Goal: Information Seeking & Learning: Learn about a topic

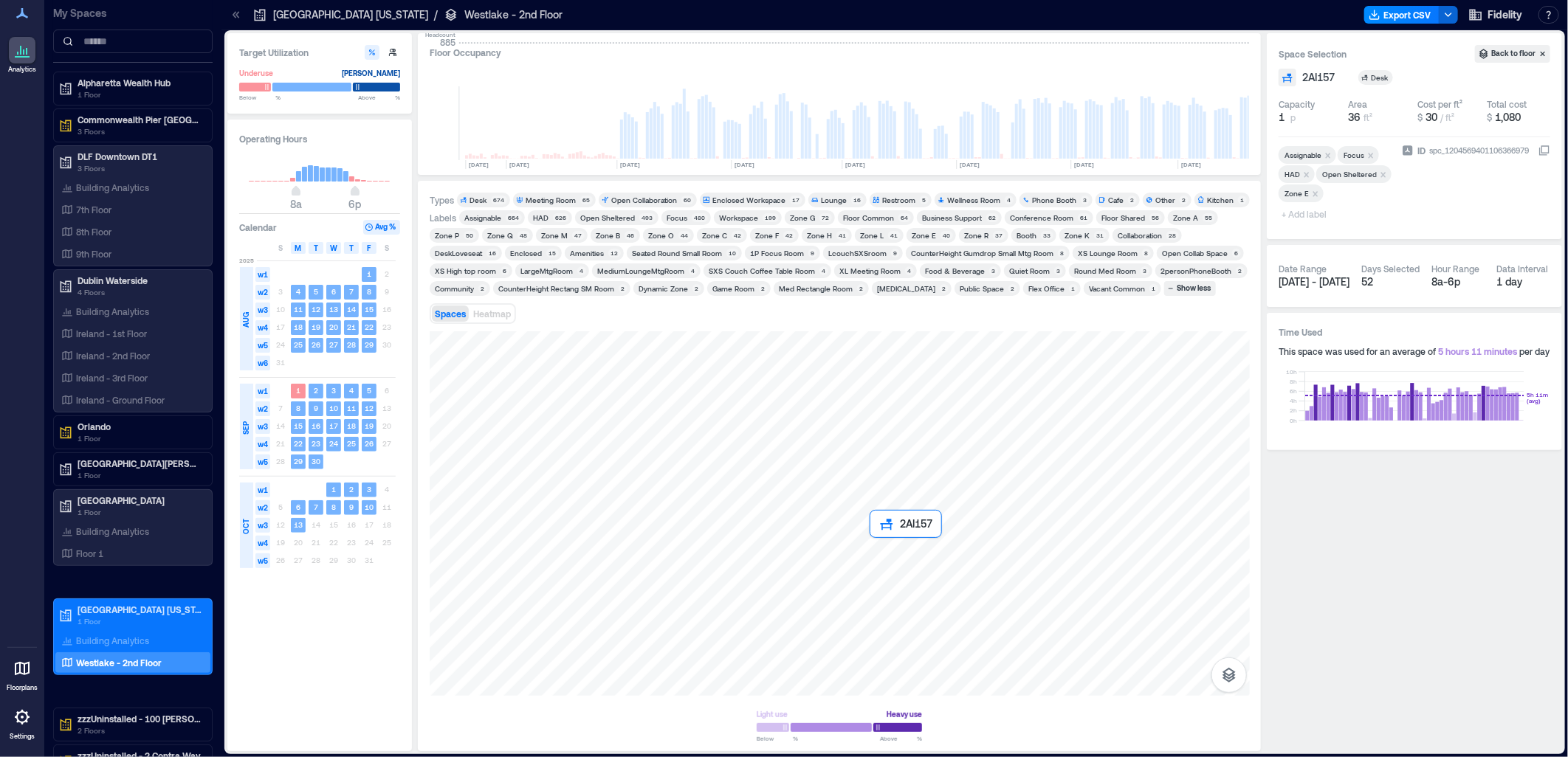
scroll to position [0, 2116]
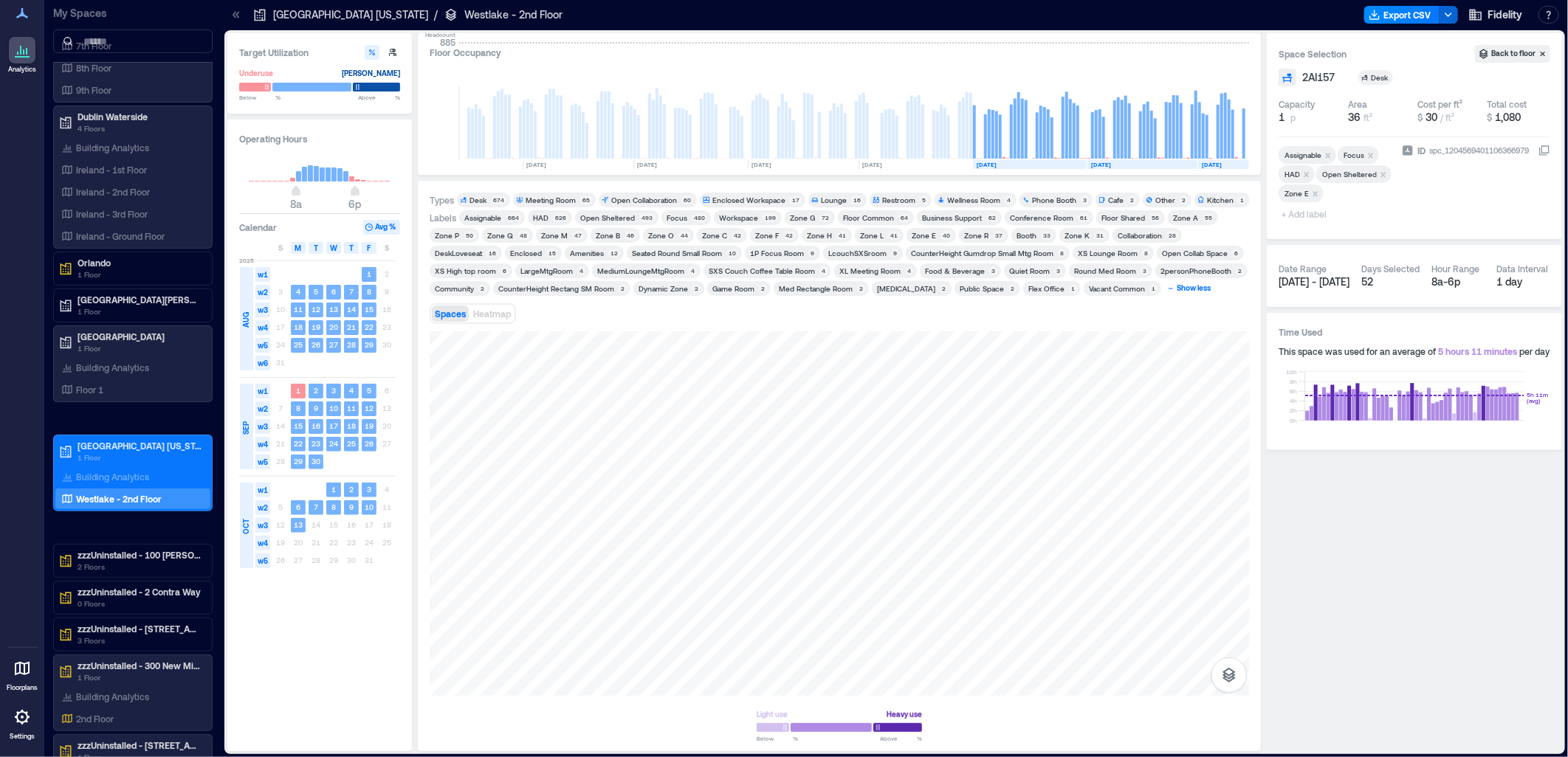
click at [1174, 288] on div "Show less" at bounding box center [1193, 288] width 39 height 13
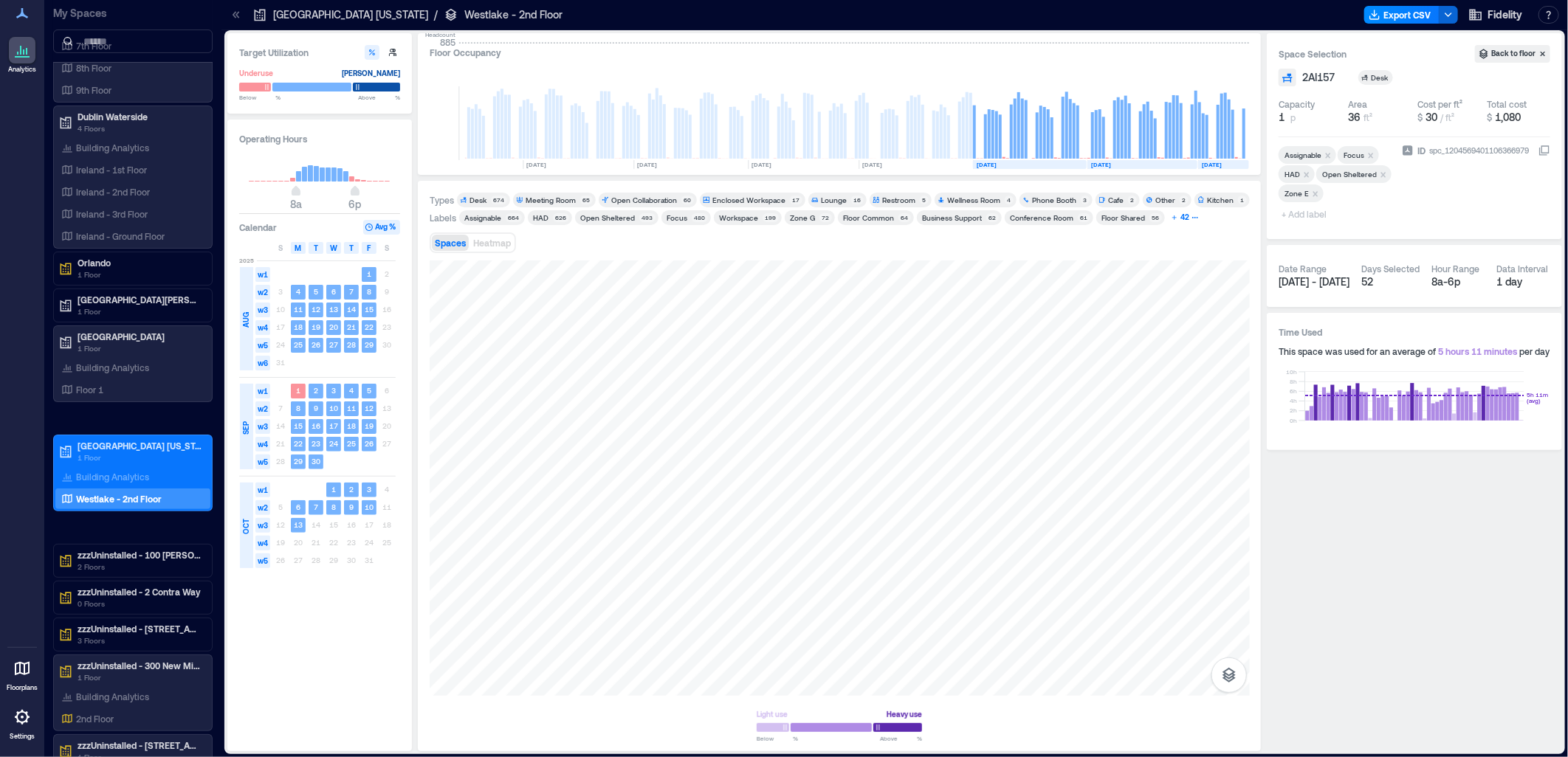
click at [1191, 222] on icon "button" at bounding box center [1194, 217] width 7 height 7
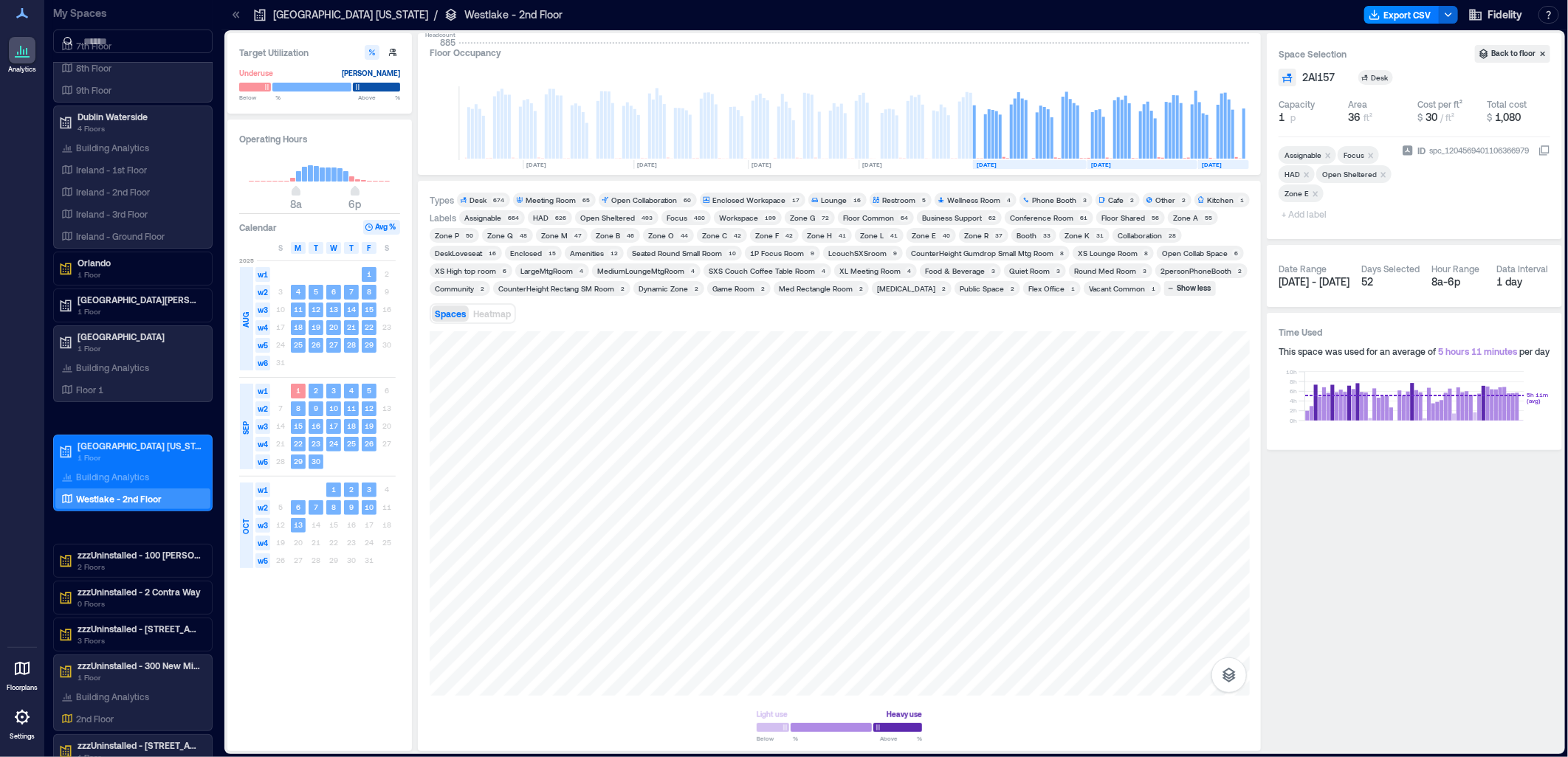
click at [924, 237] on div "Zone E" at bounding box center [923, 235] width 29 height 10
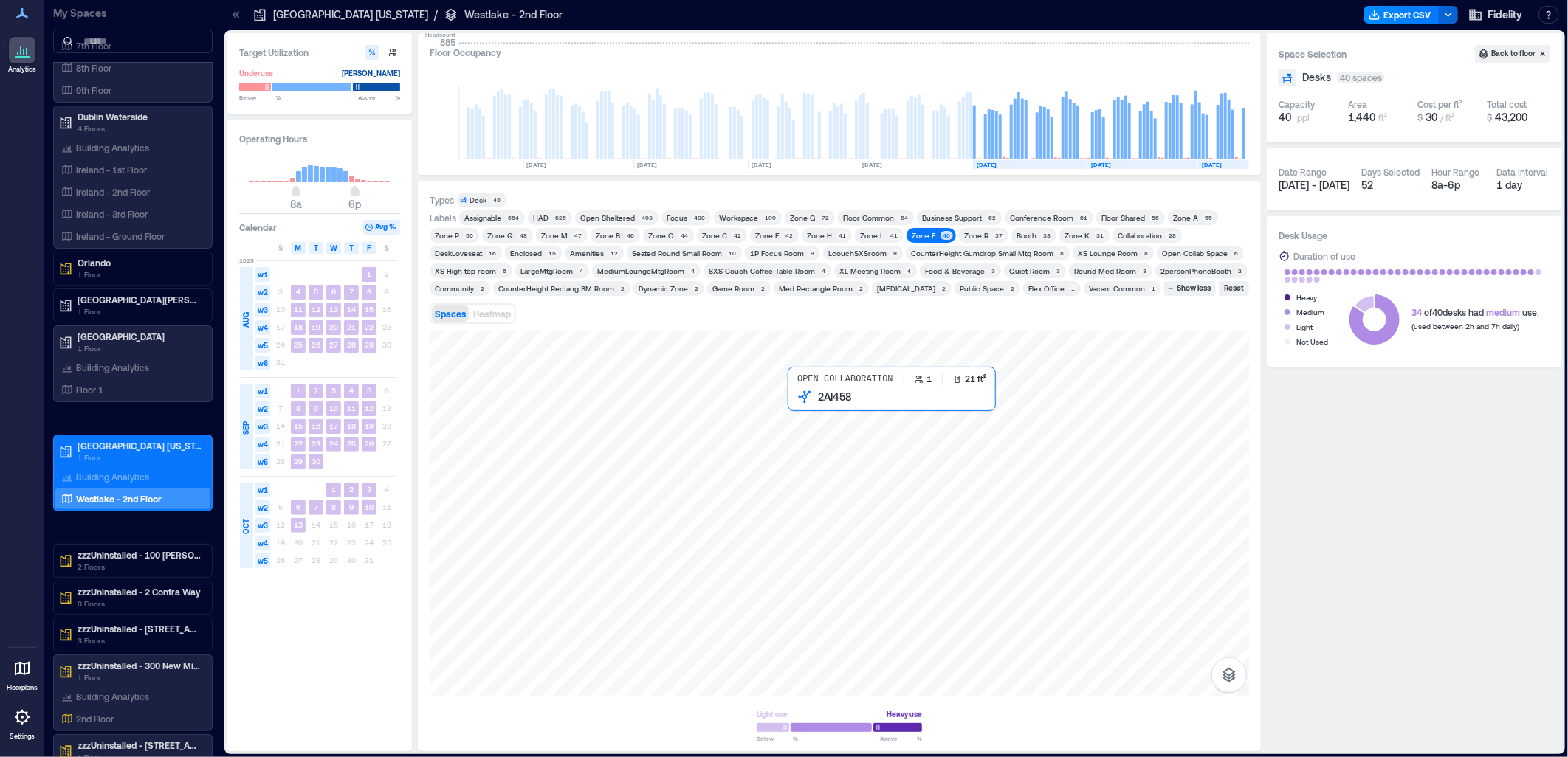
click at [793, 407] on div at bounding box center [839, 513] width 820 height 365
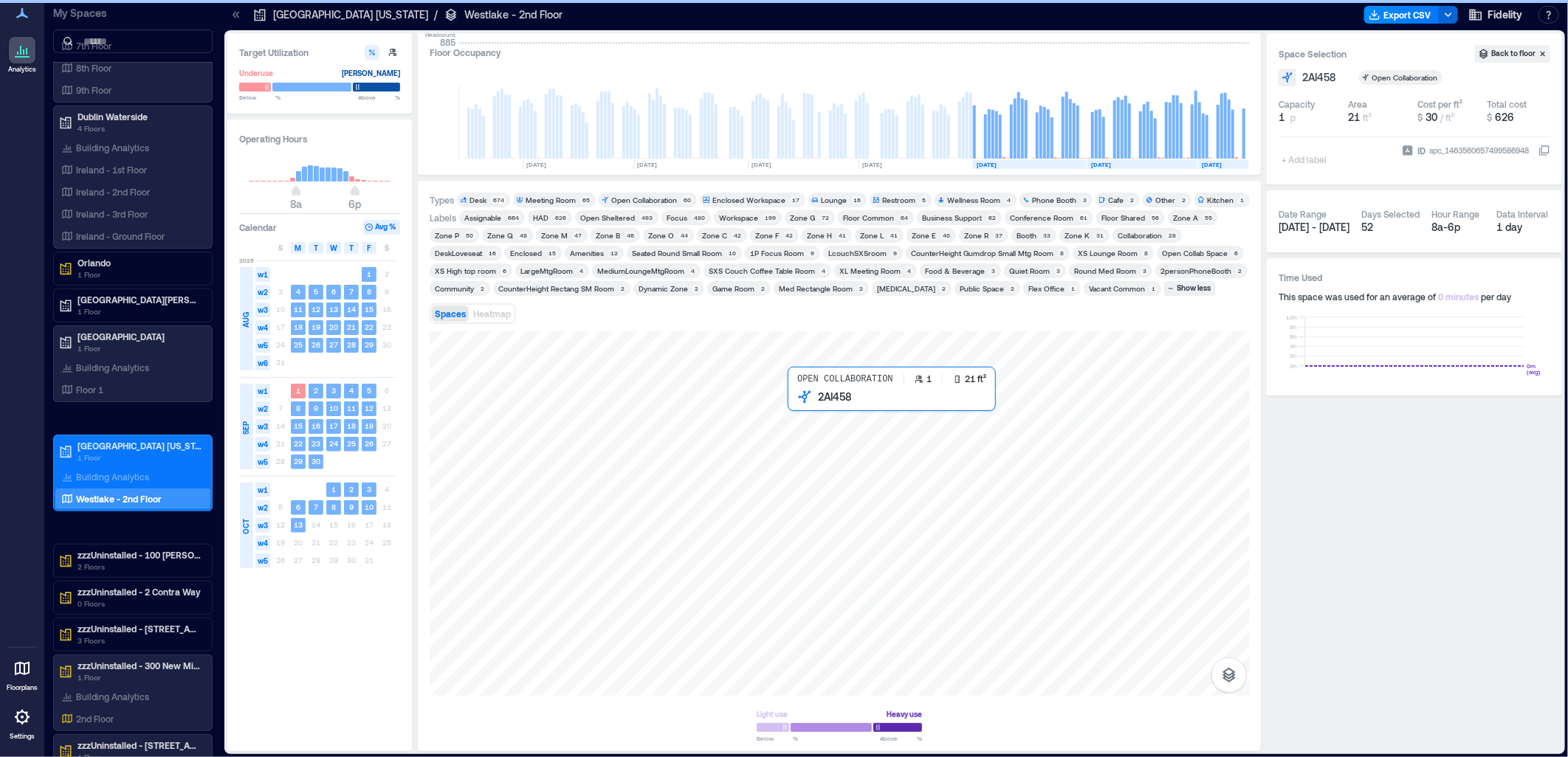
click at [799, 401] on div at bounding box center [839, 513] width 820 height 365
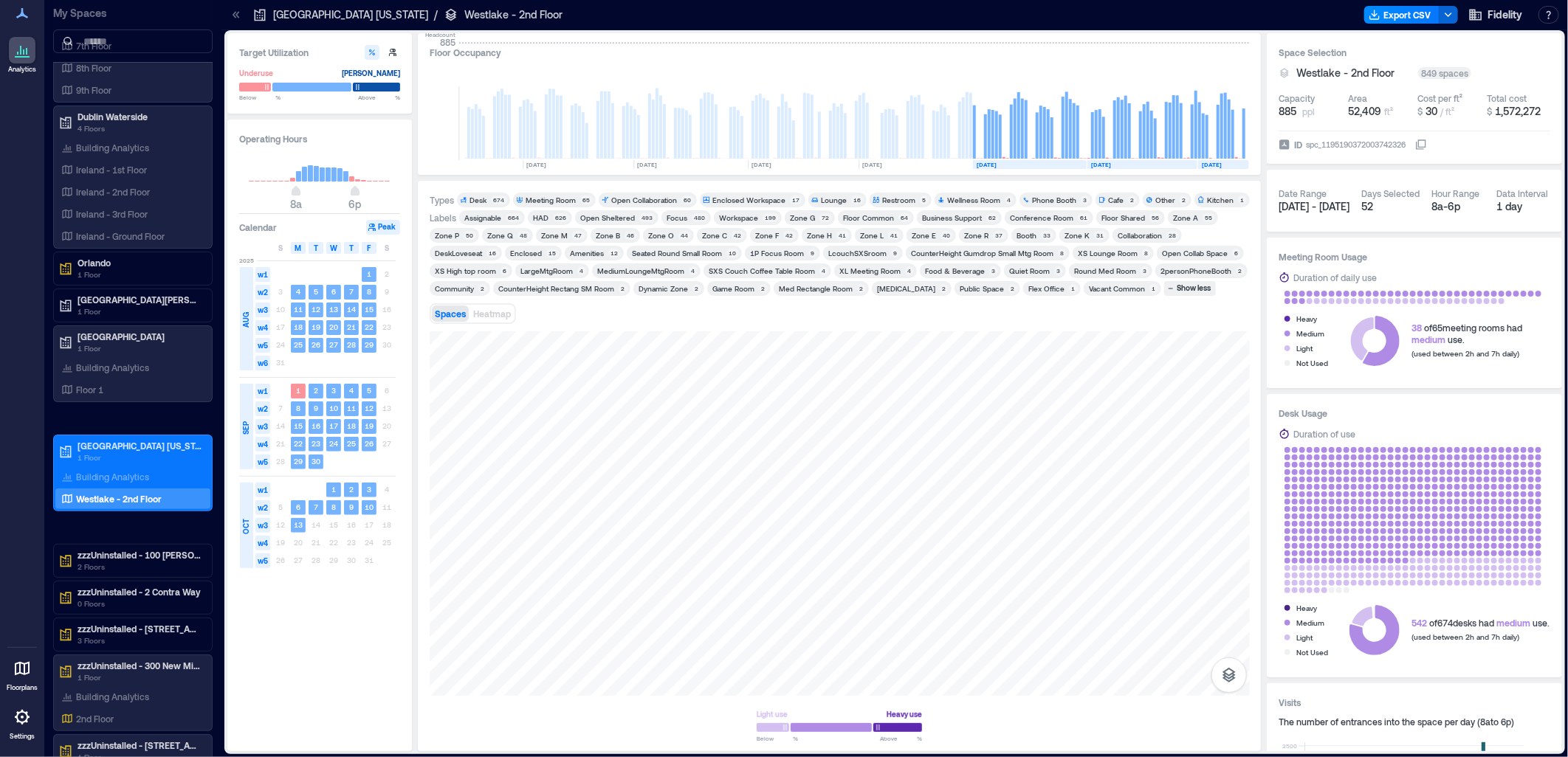
click at [940, 233] on div "40" at bounding box center [947, 235] width 13 height 9
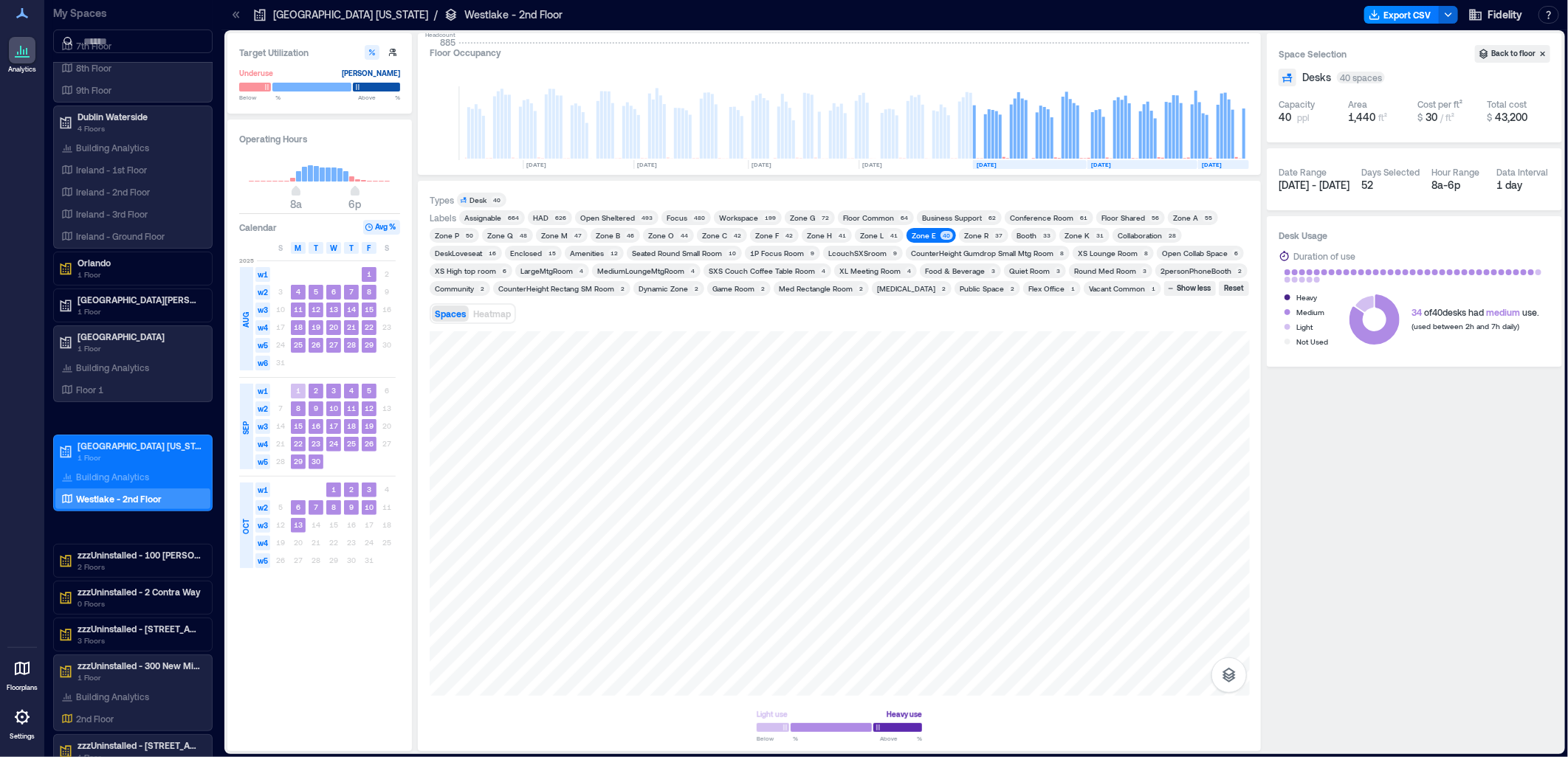
click at [911, 234] on div "Zone E" at bounding box center [923, 235] width 24 height 10
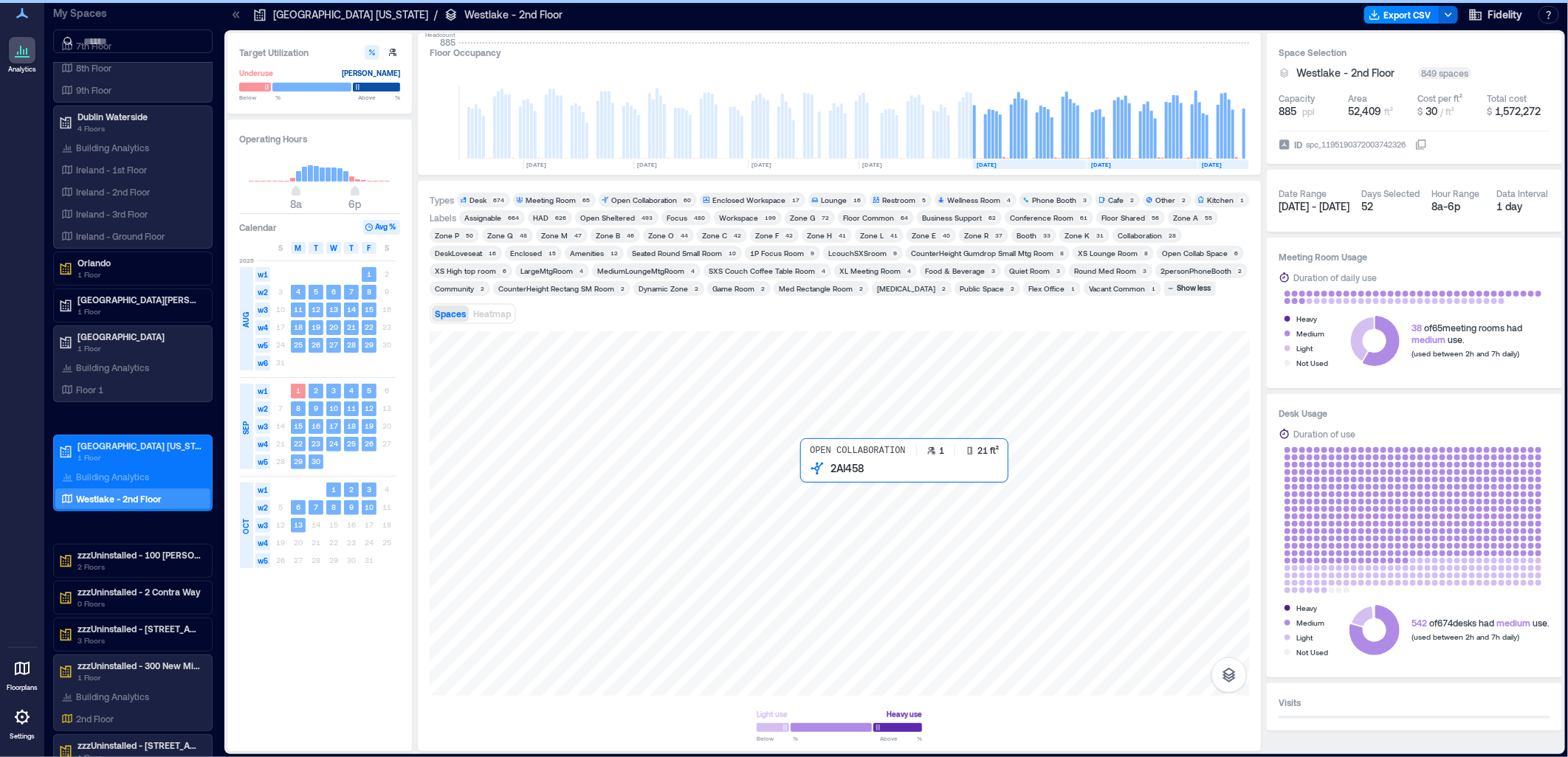
click at [809, 473] on div at bounding box center [839, 513] width 820 height 365
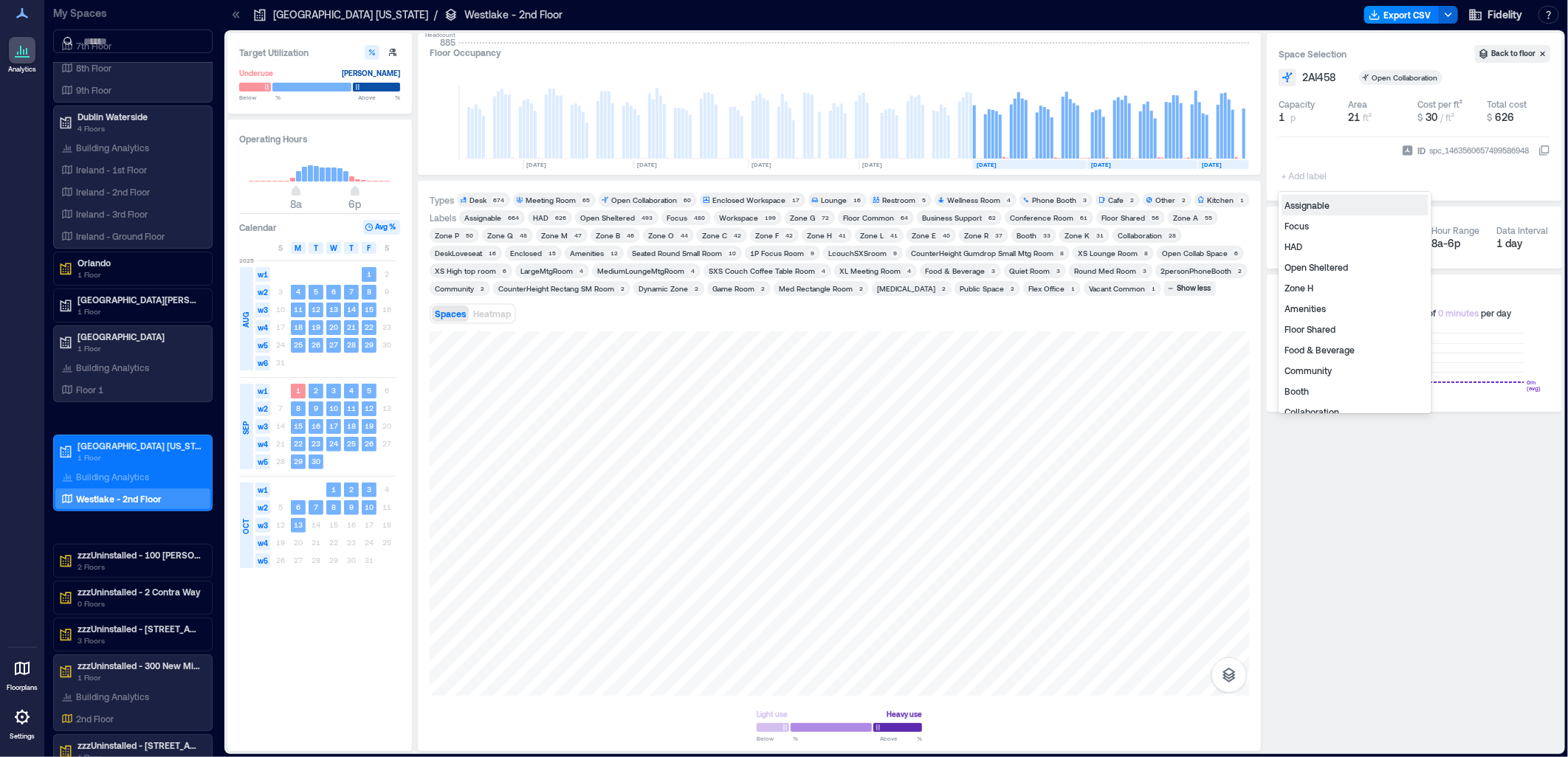
click at [1297, 163] on div "+ Add label" at bounding box center [1305, 166] width 54 height 40
type input "****"
click at [1295, 314] on div "Zone E" at bounding box center [1354, 308] width 147 height 20
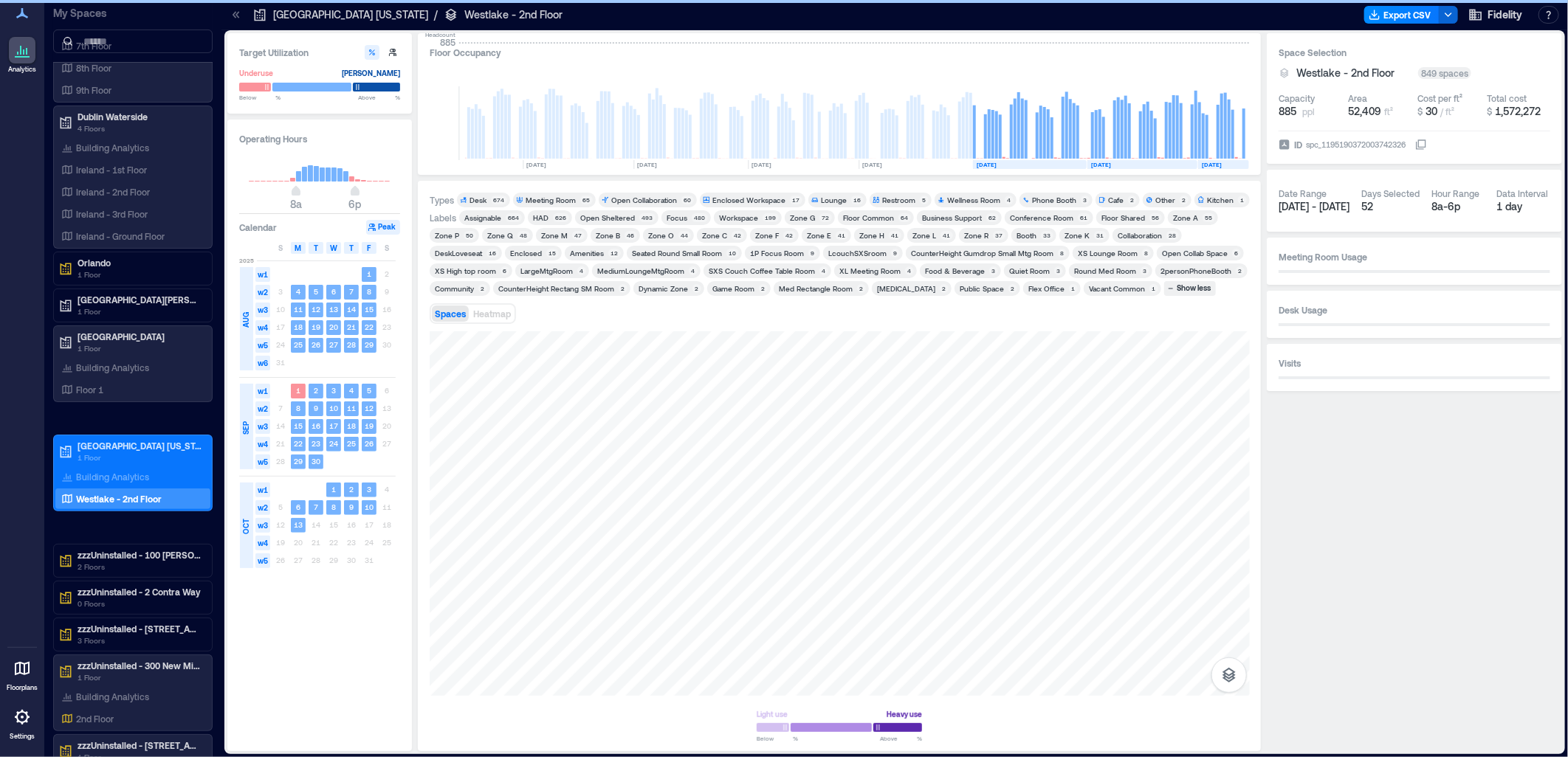
click at [815, 238] on div "Zone E" at bounding box center [819, 235] width 24 height 10
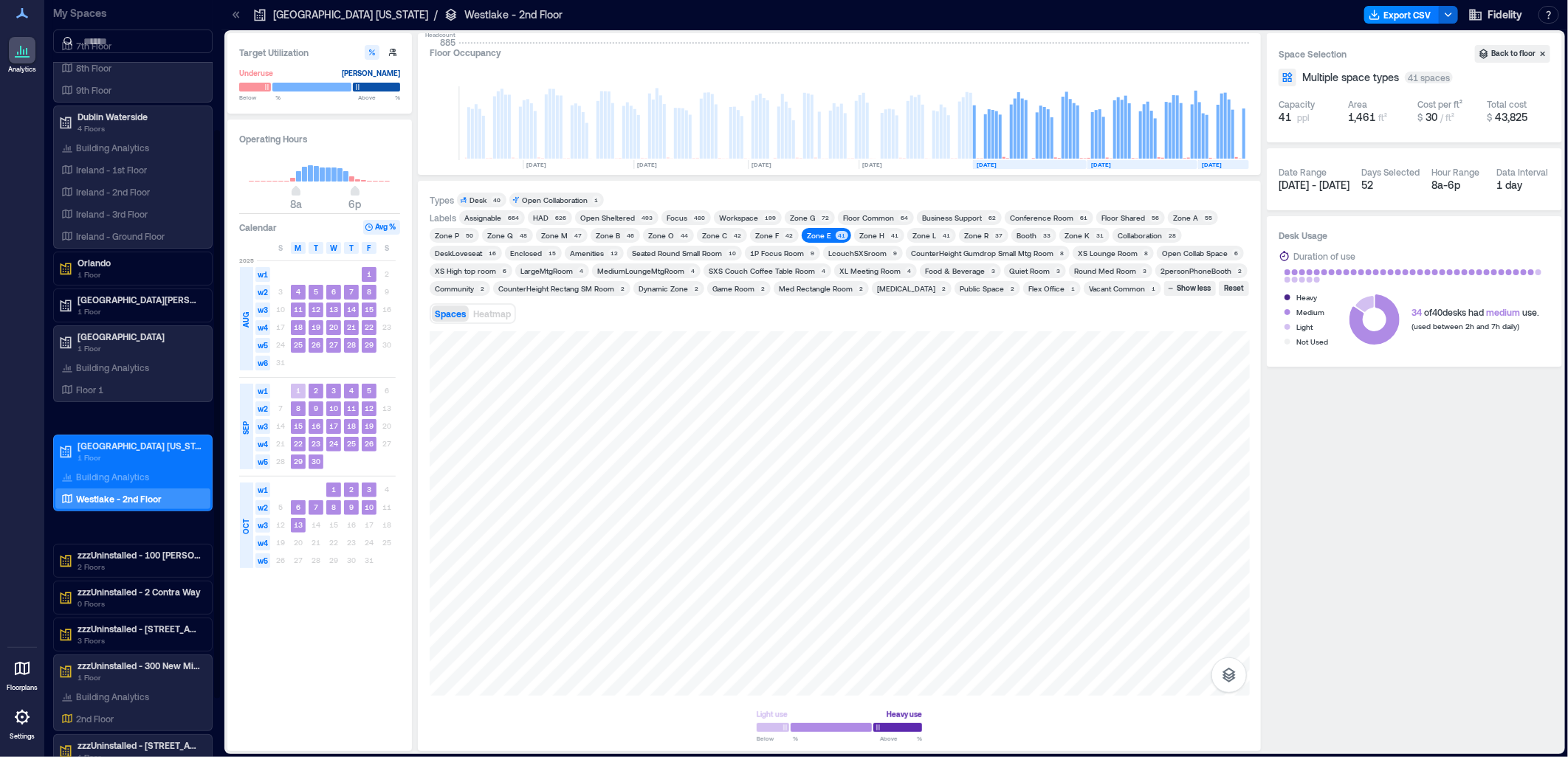
click at [120, 499] on p "Westlake - 2nd Floor" at bounding box center [119, 498] width 86 height 12
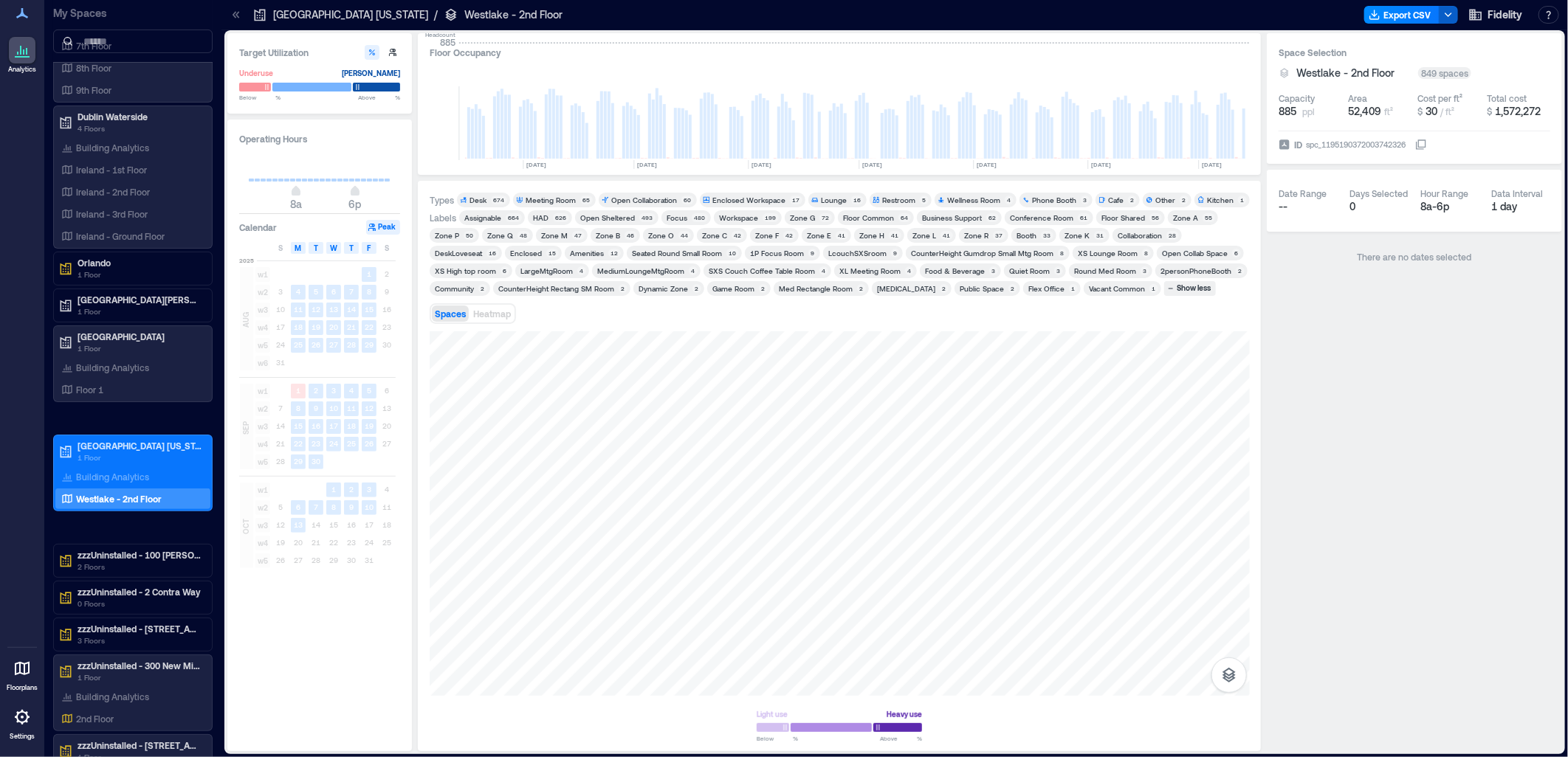
click at [1452, 15] on icon "button" at bounding box center [1448, 14] width 12 height 12
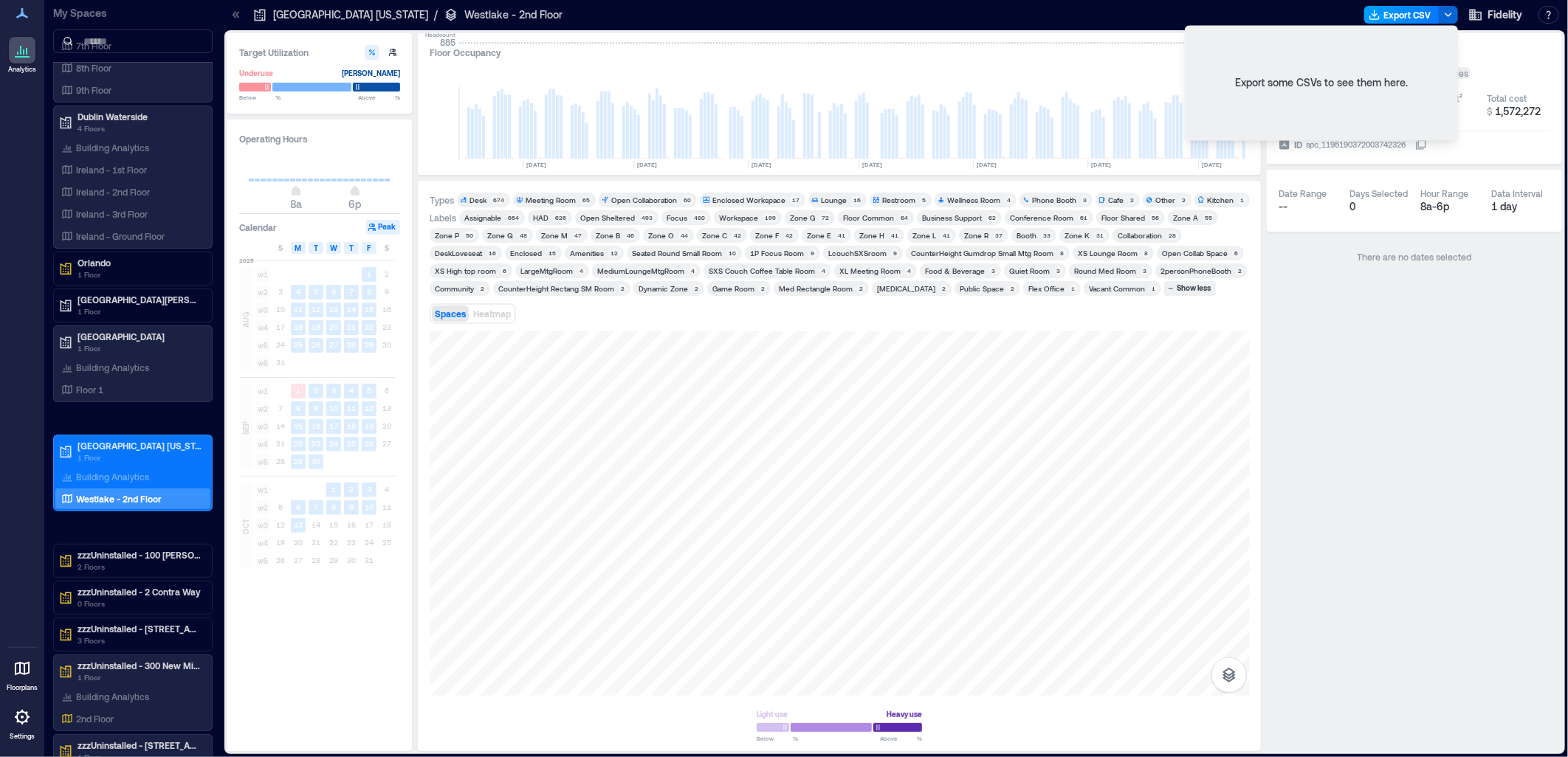
click at [1408, 13] on button "Export CSV" at bounding box center [1402, 15] width 75 height 18
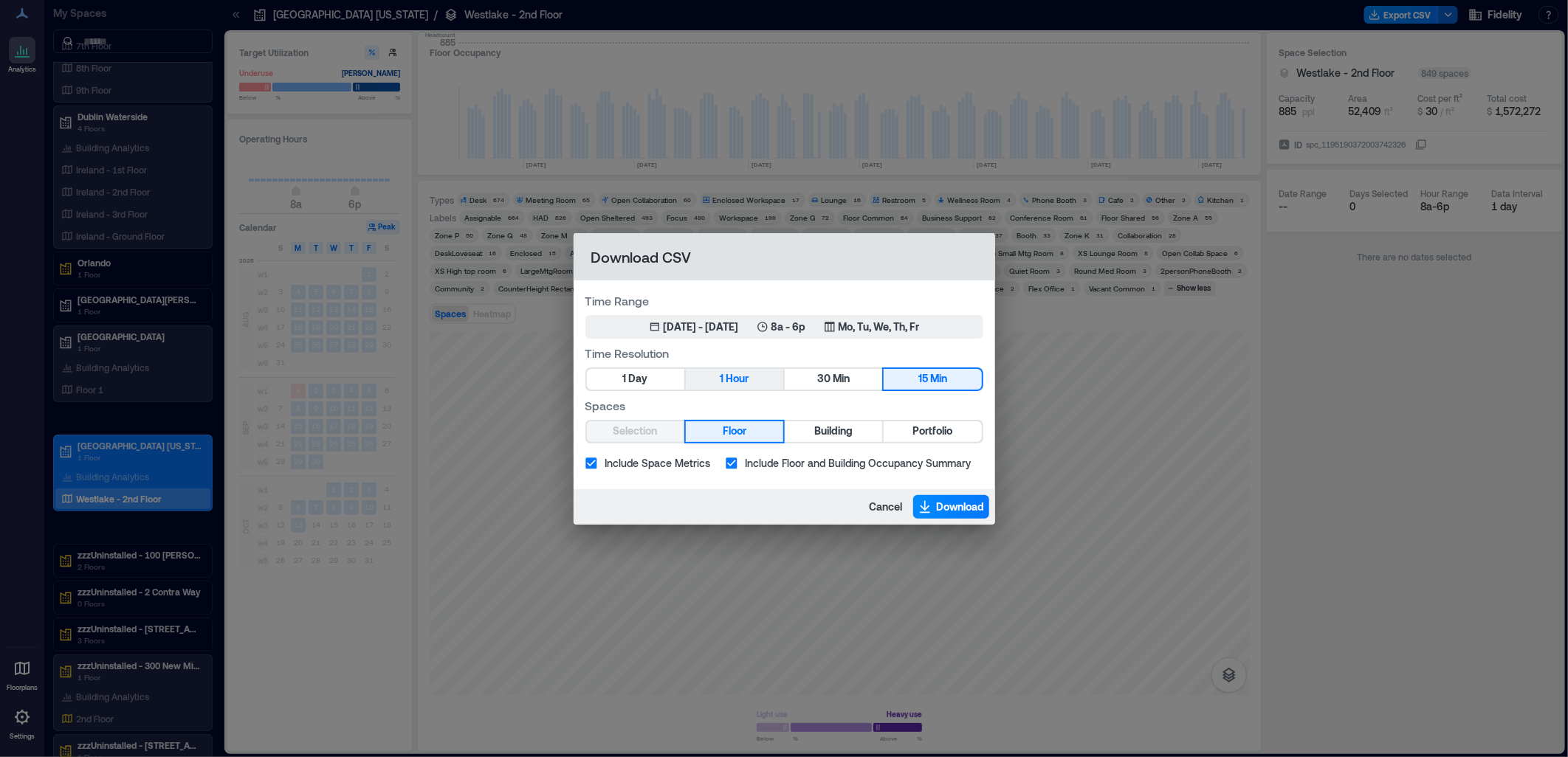
click at [706, 384] on button "1 Hour" at bounding box center [734, 379] width 98 height 20
click at [941, 500] on span "Download" at bounding box center [960, 506] width 48 height 15
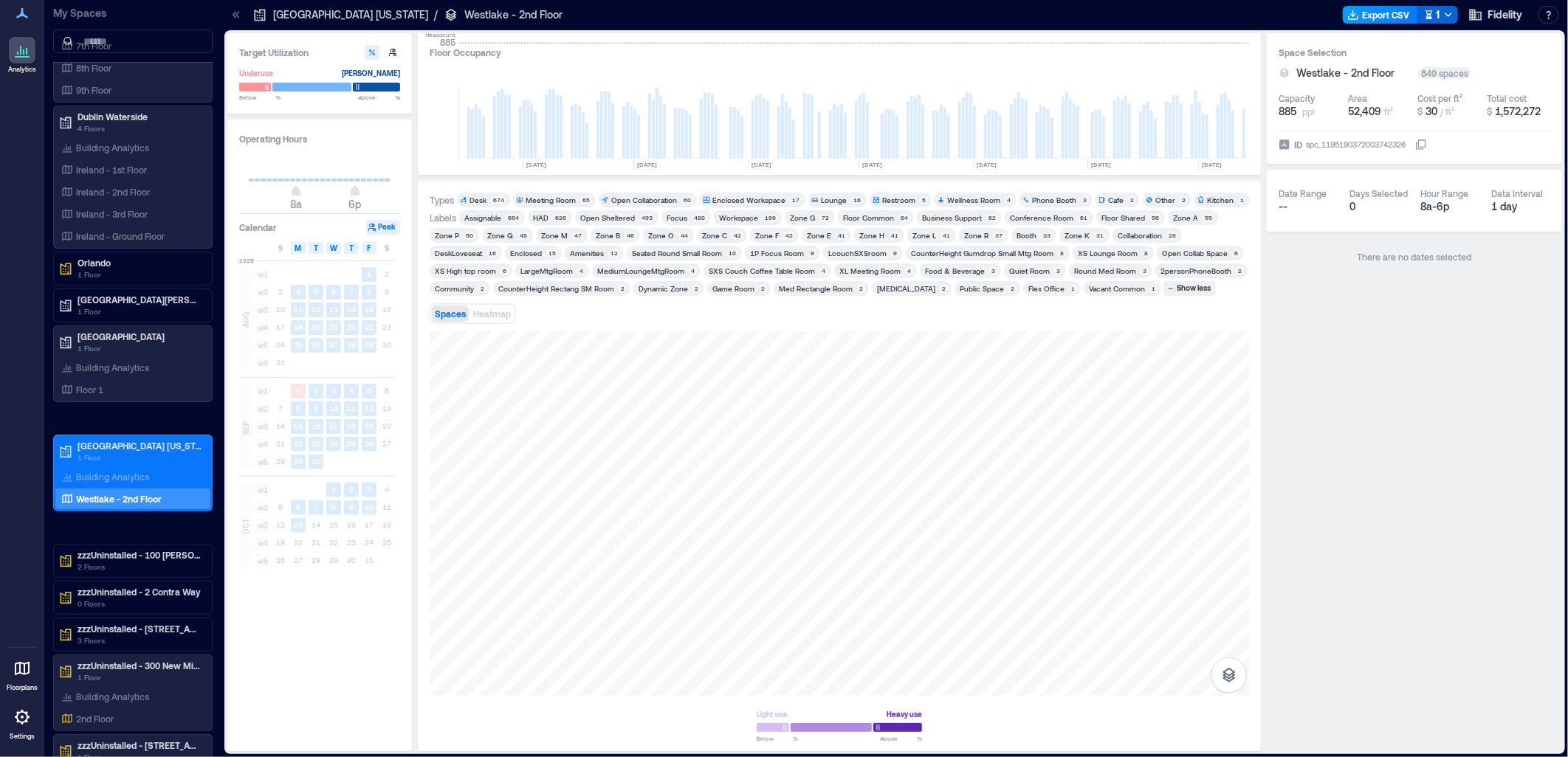
click at [1380, 9] on button "Export CSV" at bounding box center [1380, 15] width 75 height 18
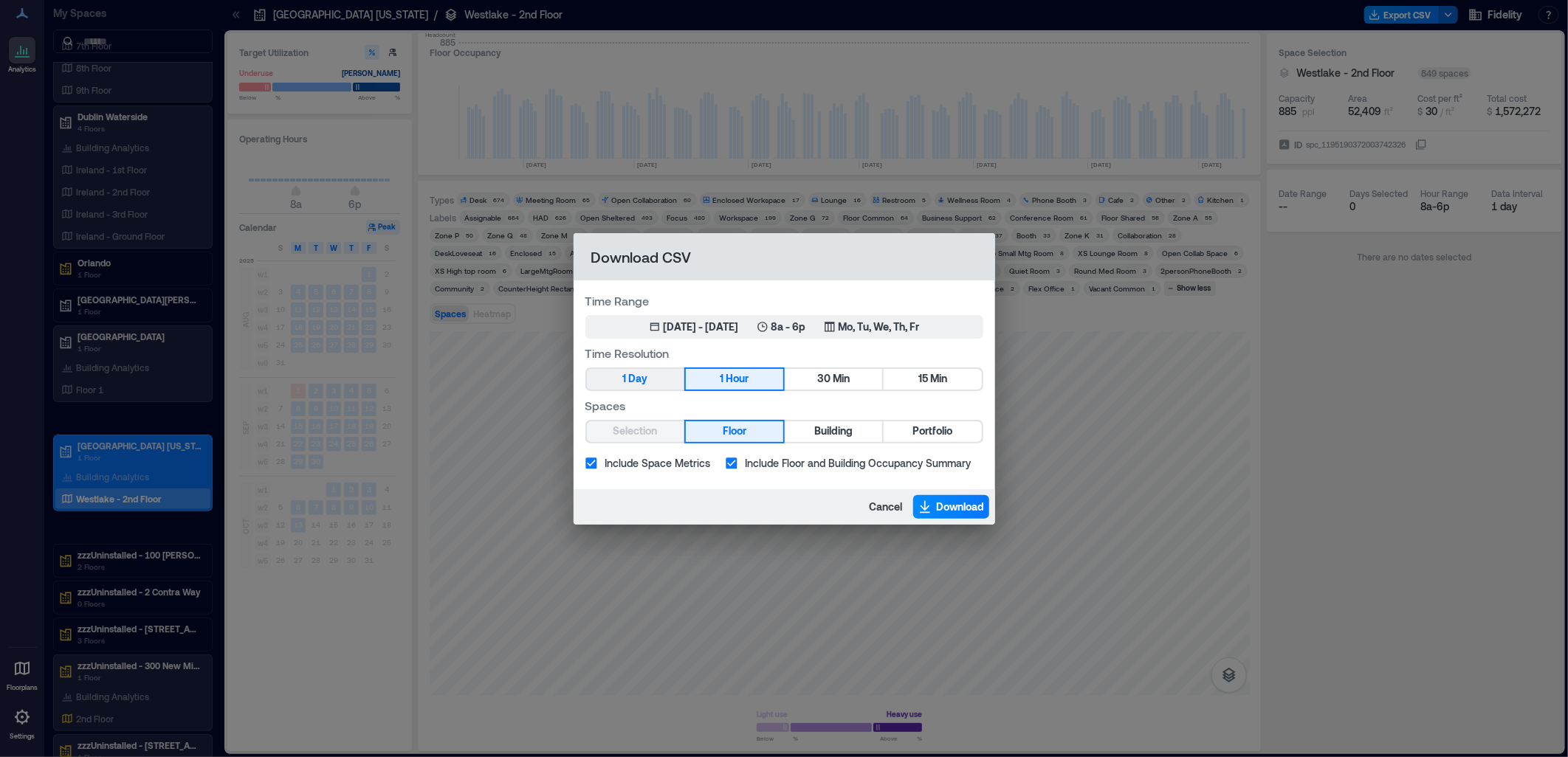
click at [639, 369] on button "1 Day" at bounding box center [635, 379] width 98 height 20
click at [974, 507] on span "Download" at bounding box center [960, 506] width 48 height 15
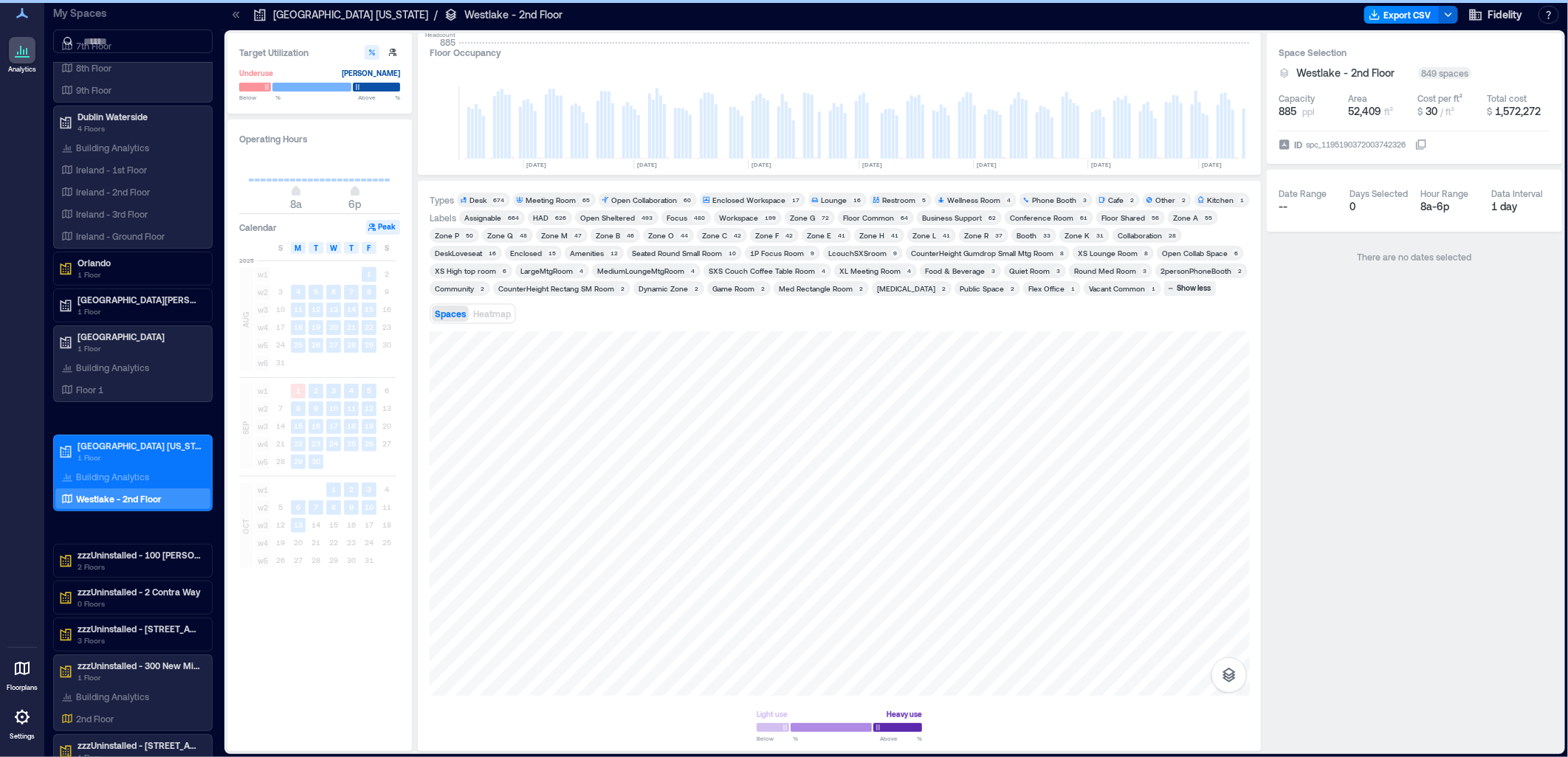
click at [639, 289] on div "Dynamic Zone" at bounding box center [663, 288] width 50 height 10
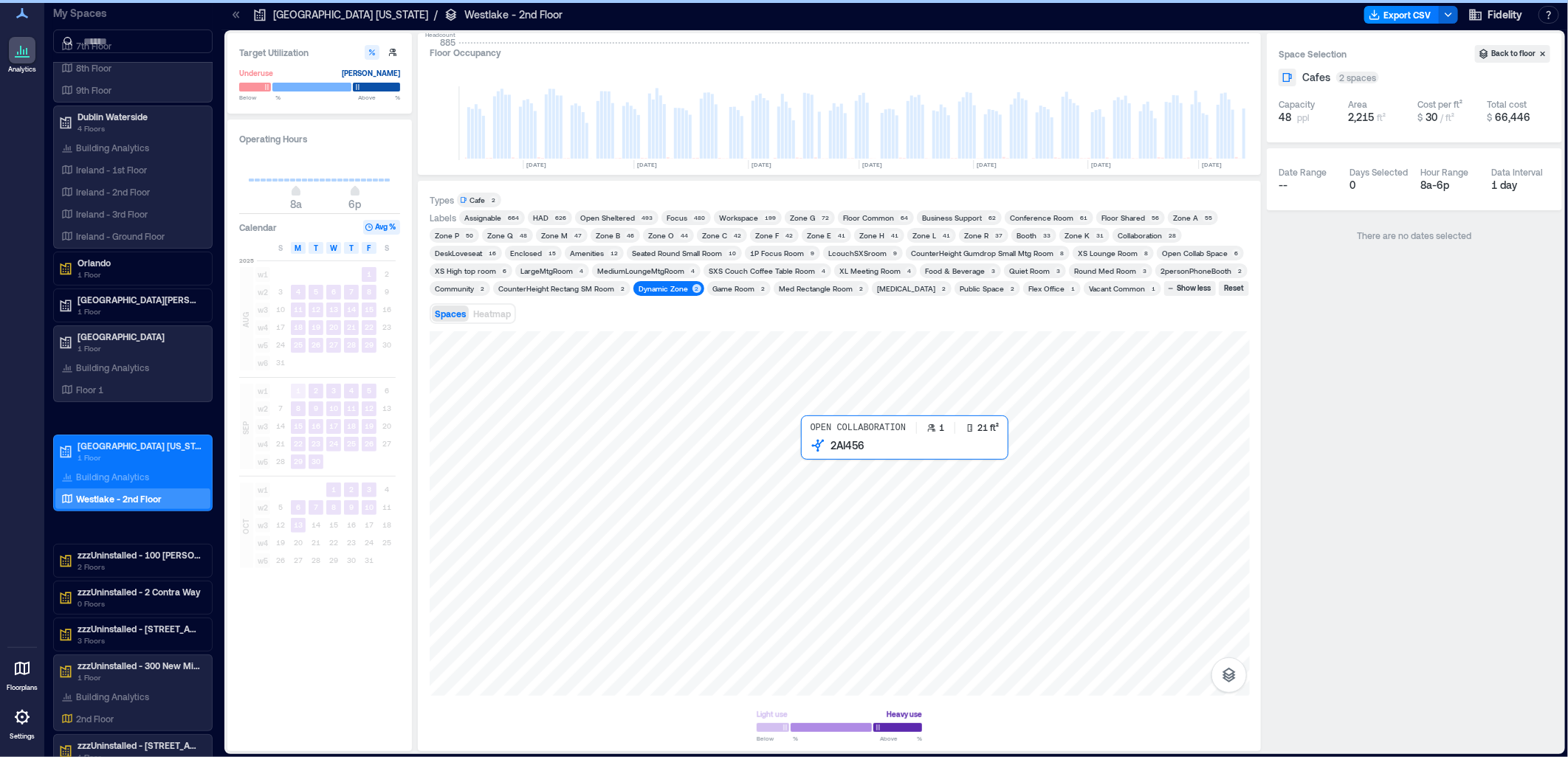
click at [806, 446] on div at bounding box center [839, 513] width 820 height 365
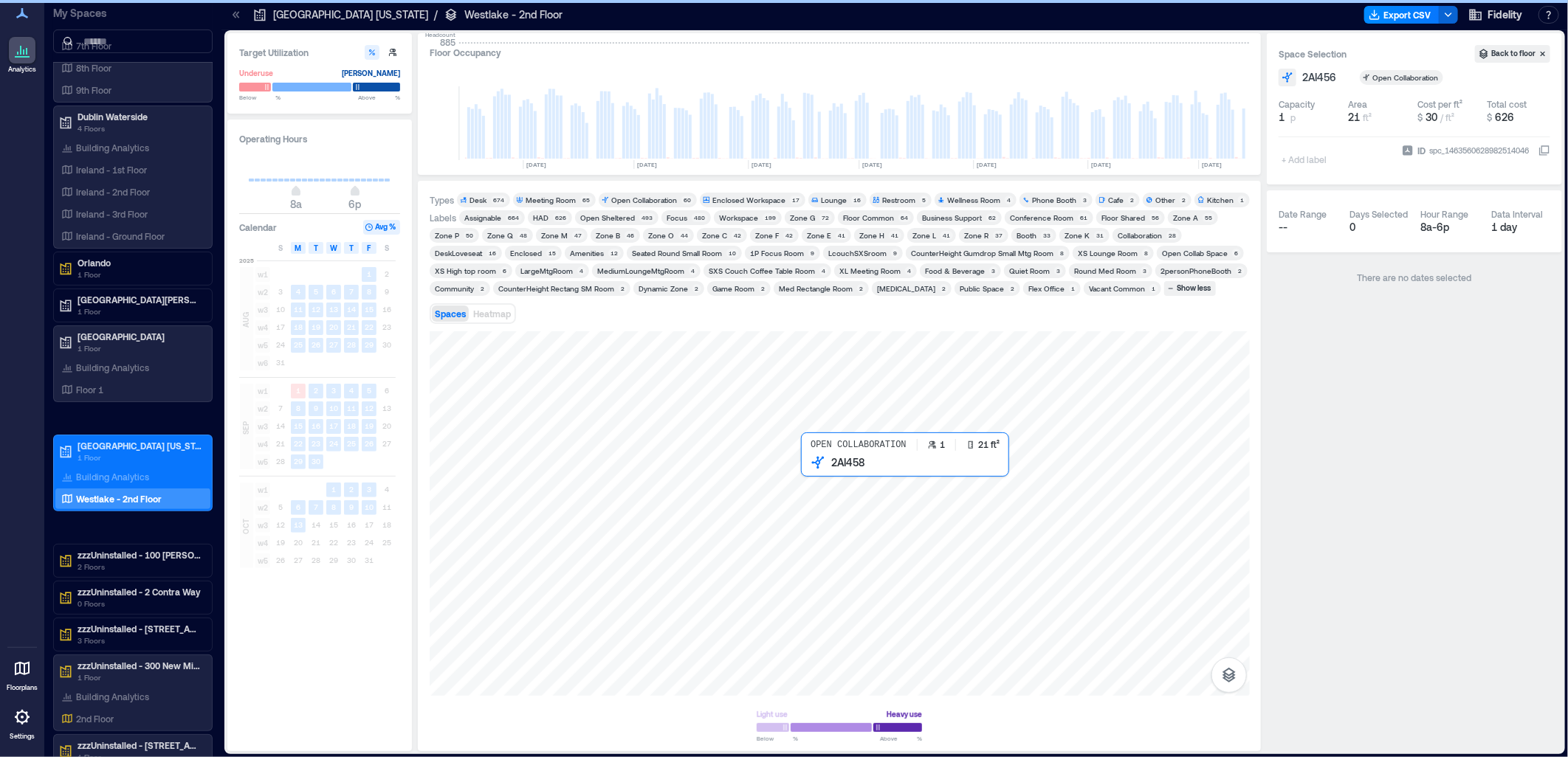
click at [811, 467] on div at bounding box center [839, 513] width 820 height 365
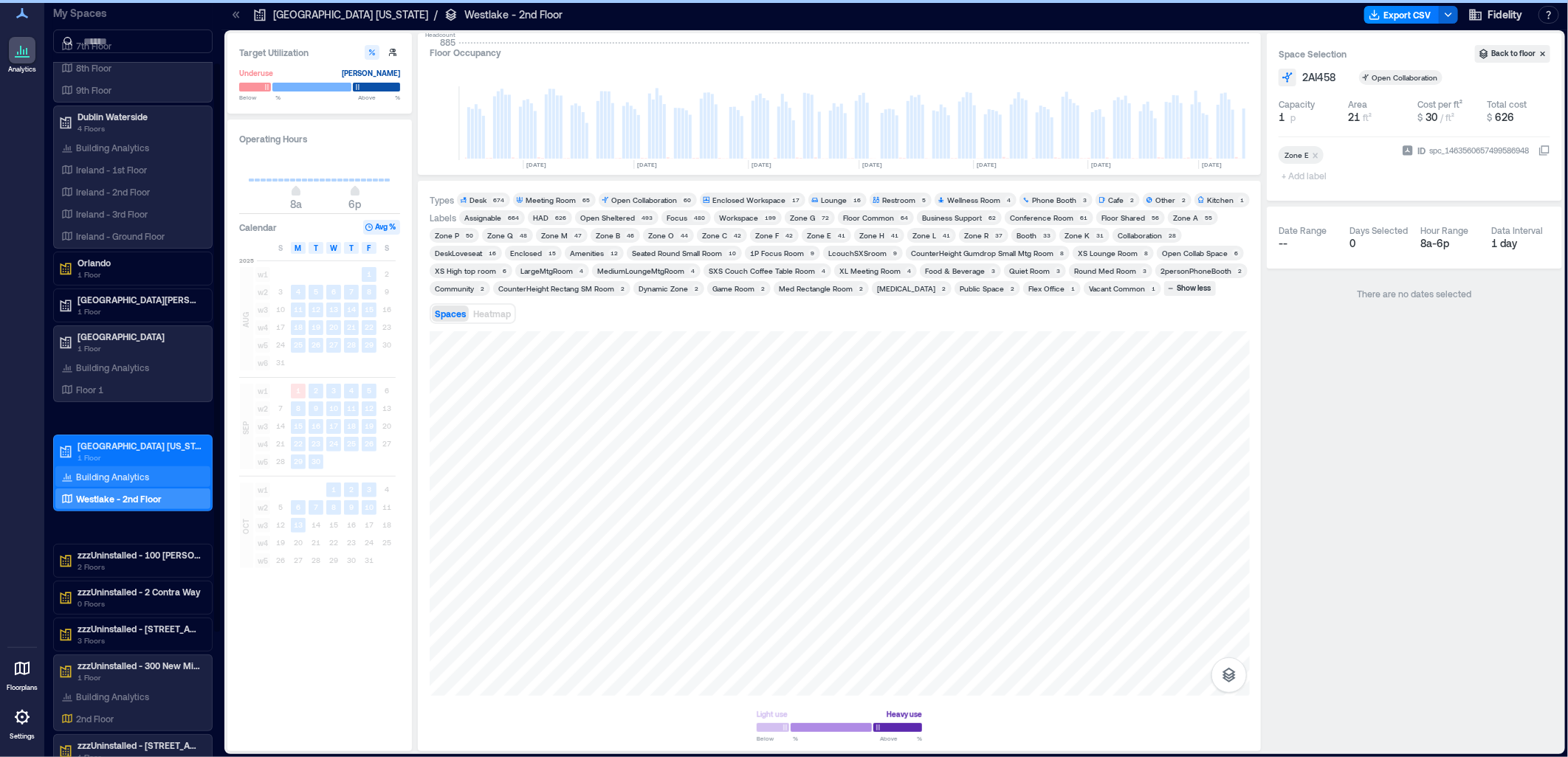
scroll to position [82, 0]
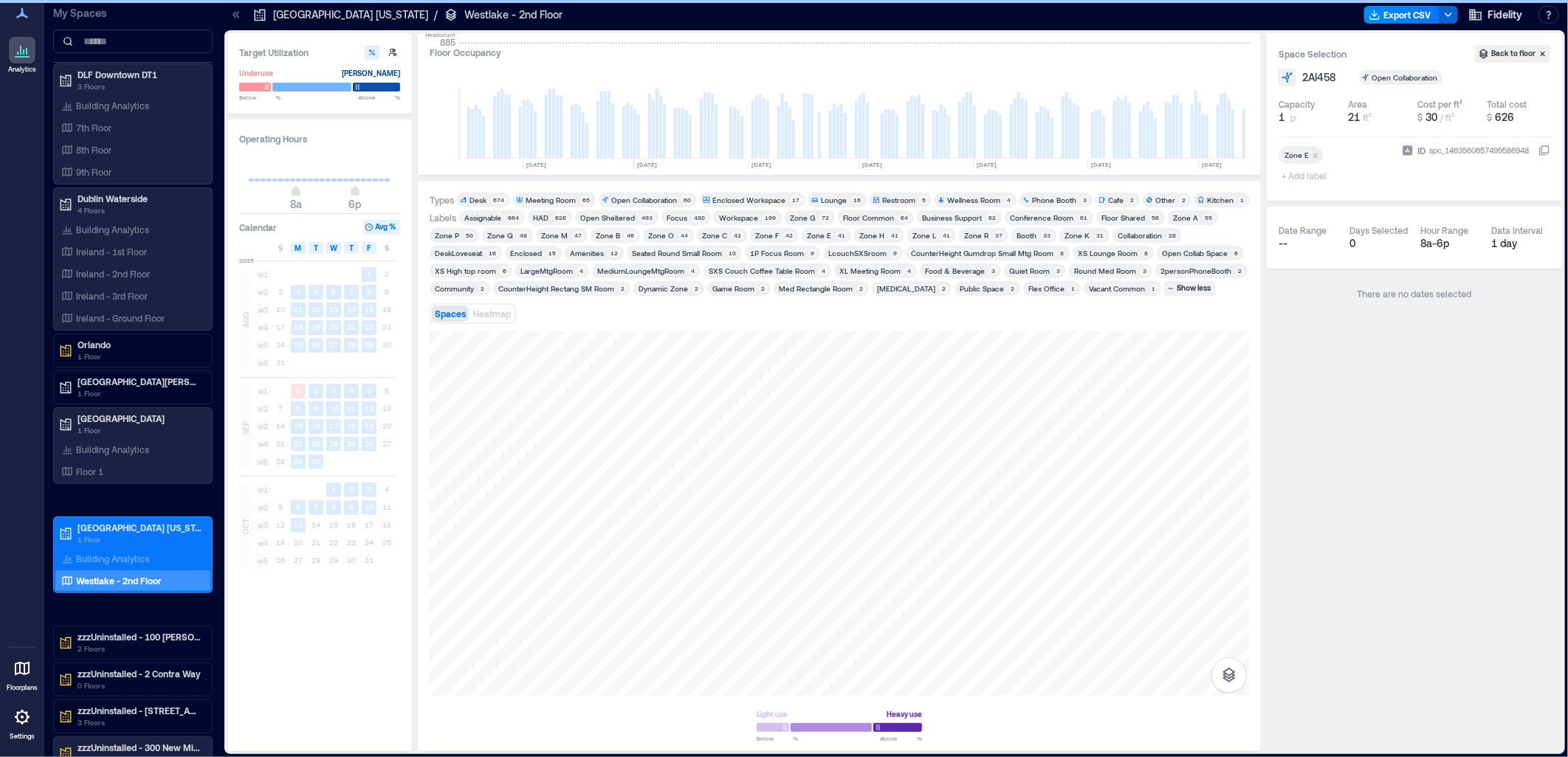
click at [877, 288] on div "[MEDICAL_DATA]" at bounding box center [906, 288] width 58 height 10
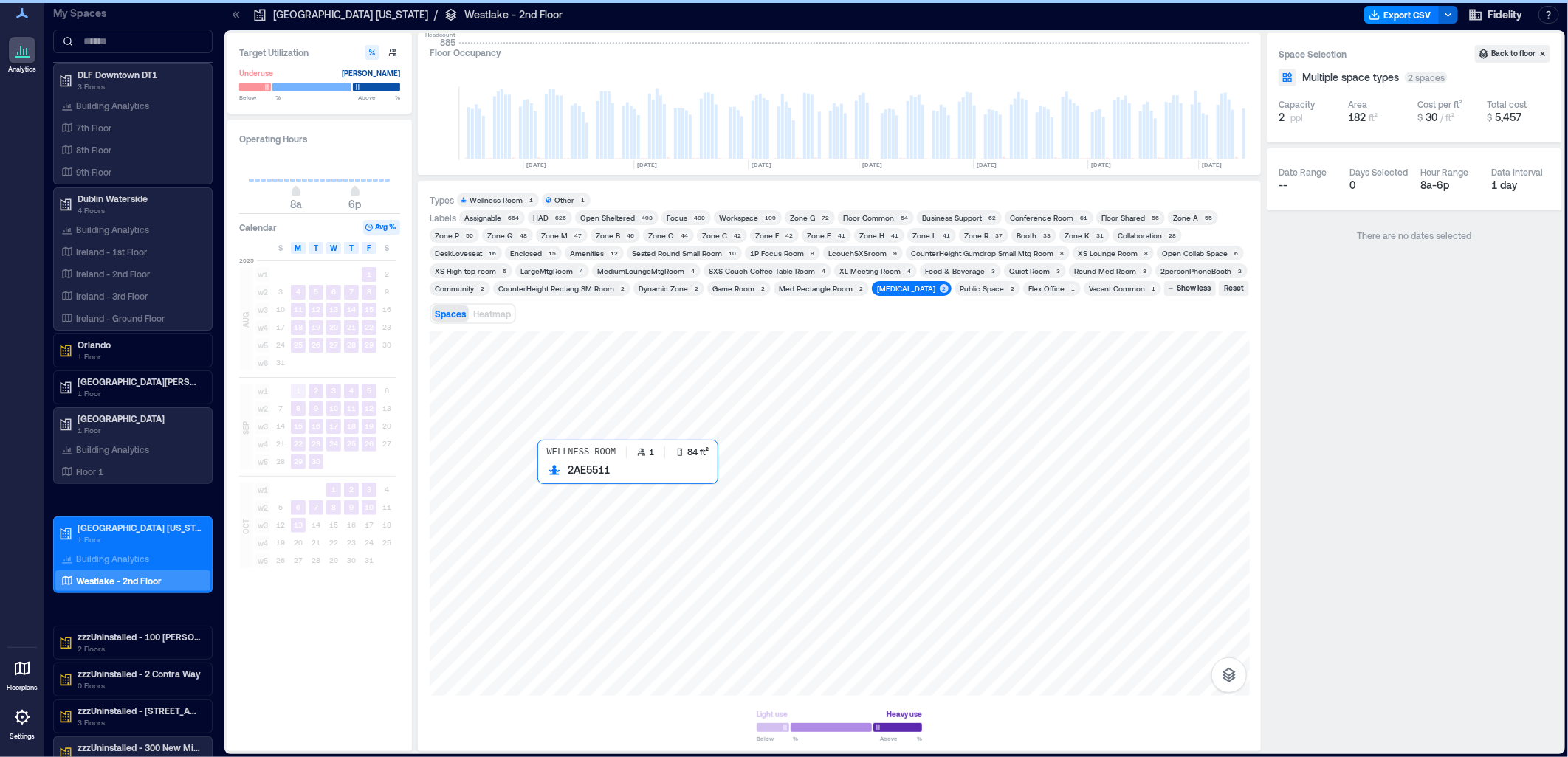
click at [547, 484] on div at bounding box center [839, 513] width 820 height 365
